Goal: Book appointment/travel/reservation

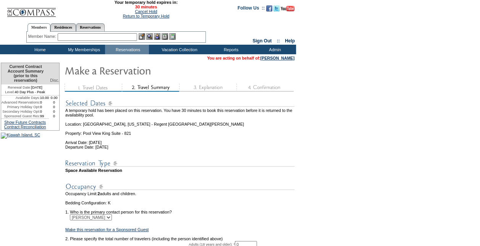
scroll to position [99, 0]
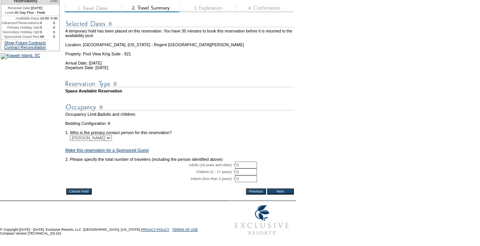
click at [249, 151] on tbody "A temporary hold has been placed on this reservation. You have 30 minutes to bo…" at bounding box center [179, 101] width 229 height 172
click at [248, 162] on input "0" at bounding box center [246, 165] width 22 height 7
type input "2"
click at [280, 188] on input "Next" at bounding box center [280, 191] width 27 height 6
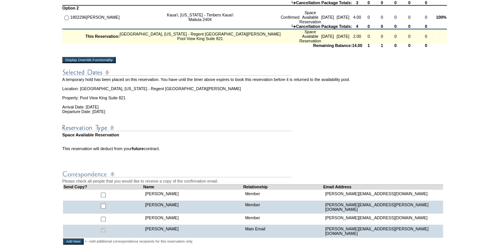
scroll to position [191, 0]
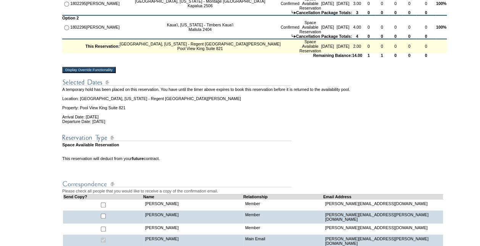
click at [112, 73] on input "Display Override Functionality" at bounding box center [88, 70] width 53 height 6
